Goal: Browse casually: Explore the website without a specific task or goal

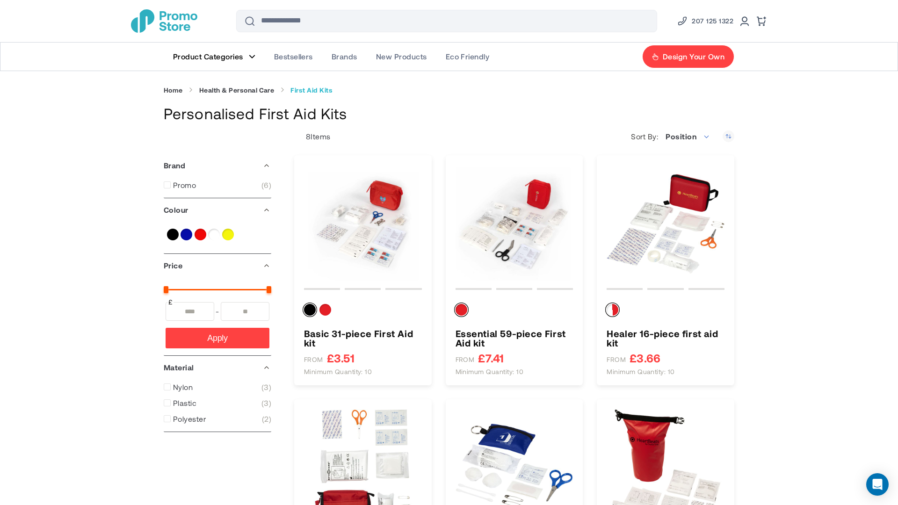
type input "****"
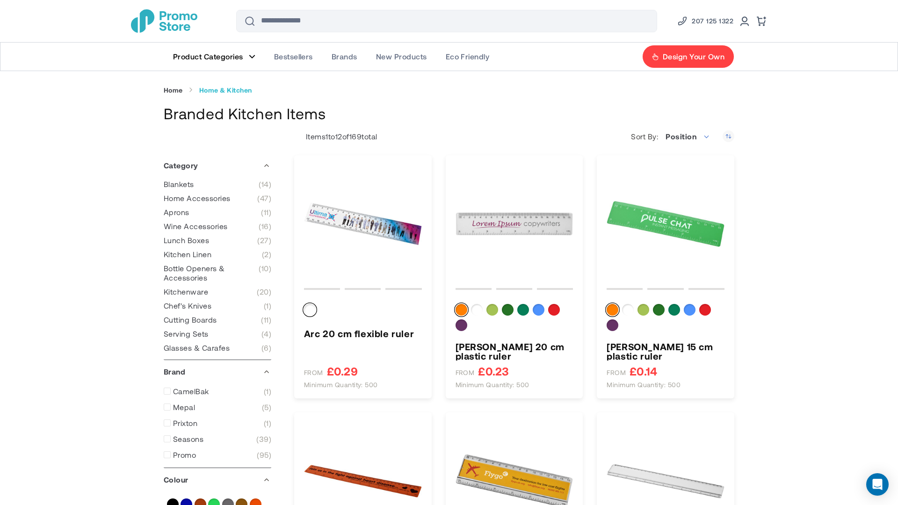
type input "****"
type input "*****"
